Goal: Find specific page/section: Find specific page/section

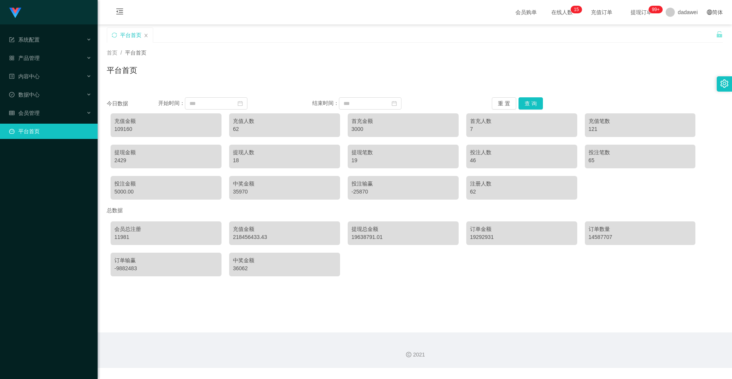
click at [524, 100] on button "查 询" at bounding box center [531, 103] width 24 height 12
click at [35, 111] on span "会员管理" at bounding box center [24, 113] width 31 height 6
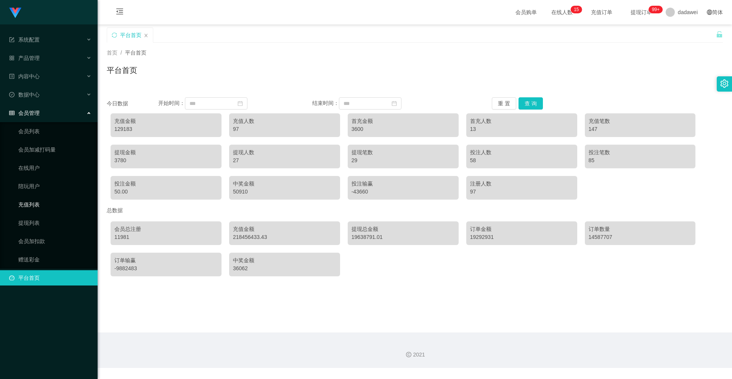
click at [41, 201] on link "充值列表" at bounding box center [54, 204] width 73 height 15
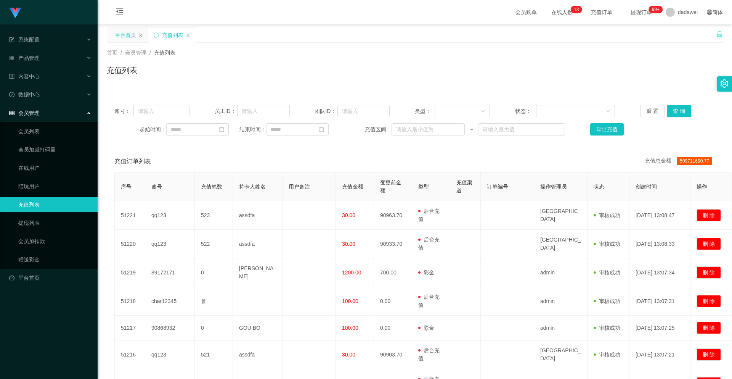
click at [129, 31] on div "平台首页" at bounding box center [125, 35] width 21 height 14
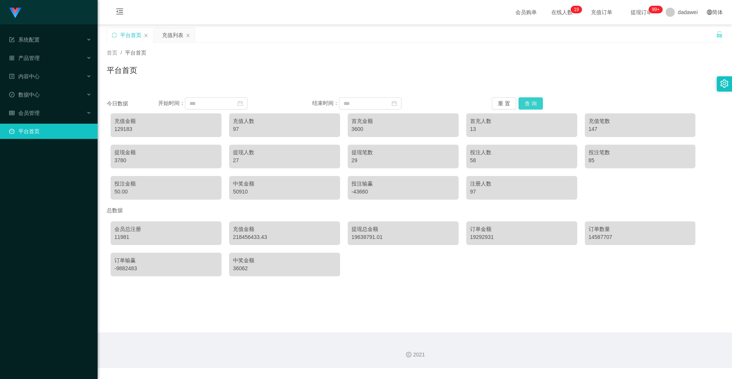
click at [524, 103] on button "查 询" at bounding box center [531, 103] width 24 height 12
click at [162, 43] on div "首页 / 平台首页 / 平台首页" at bounding box center [415, 65] width 635 height 45
click at [174, 38] on div "充值列表" at bounding box center [172, 35] width 21 height 14
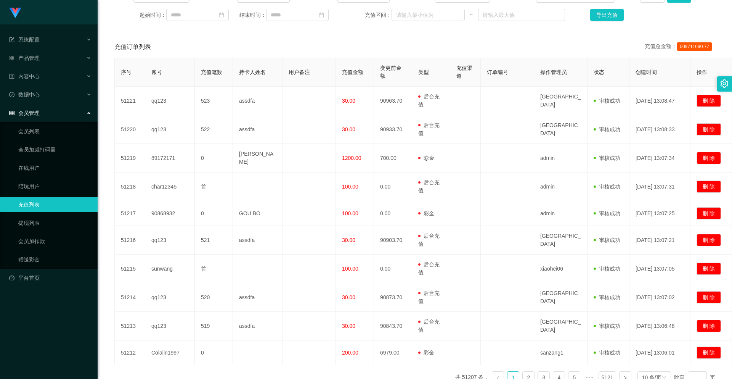
scroll to position [153, 0]
